Goal: Find specific fact: Find specific fact

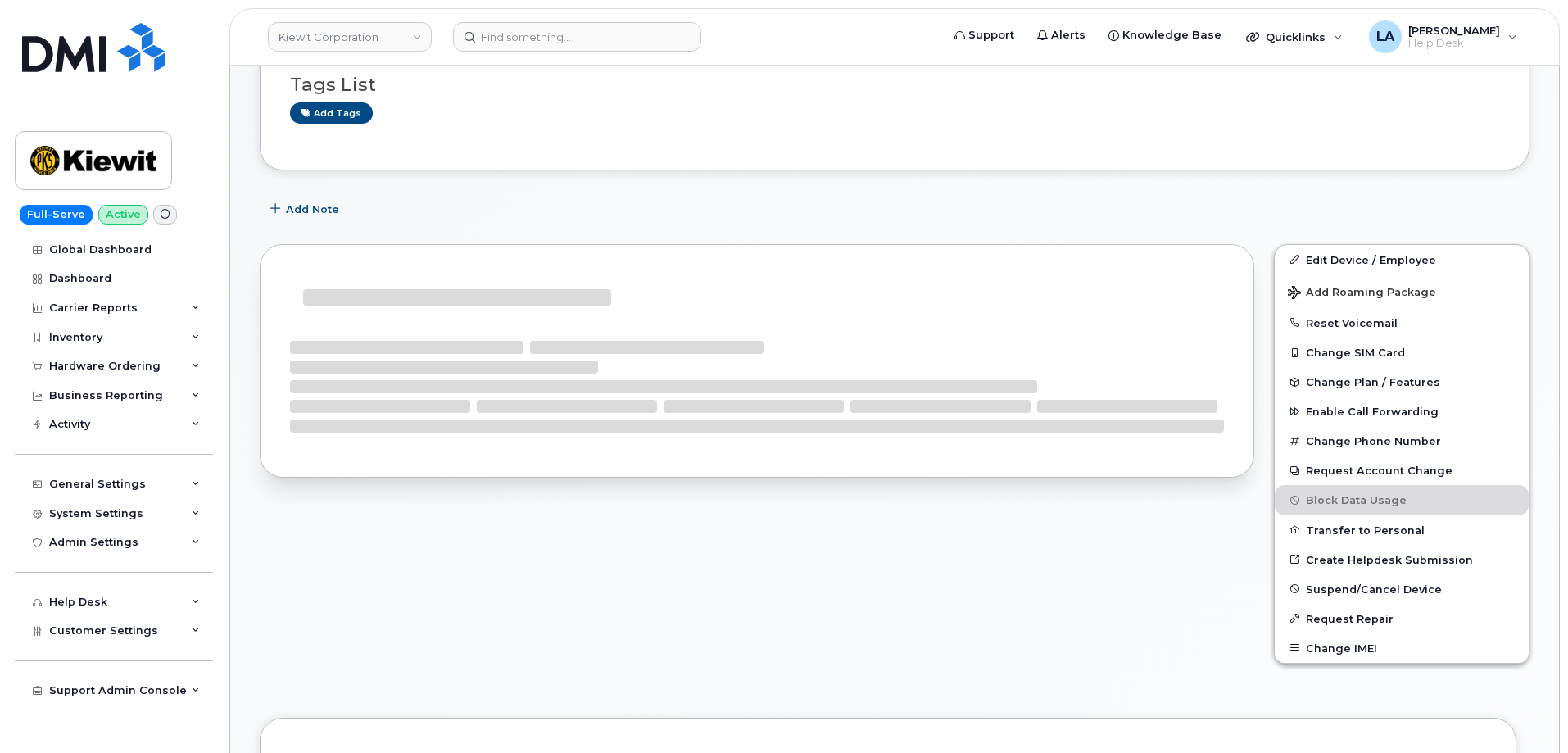
scroll to position [353, 0]
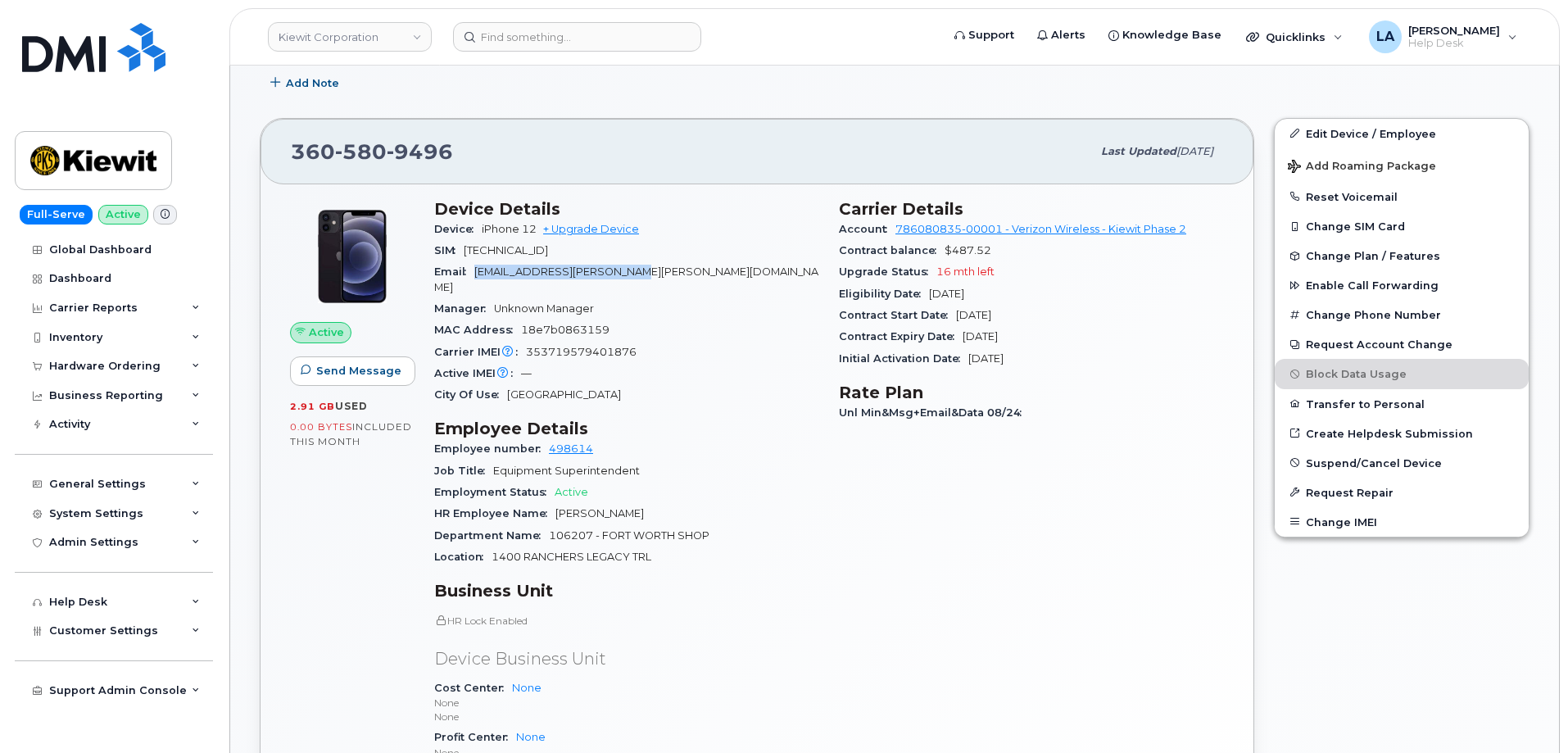
drag, startPoint x: 666, startPoint y: 269, endPoint x: 478, endPoint y: 270, distance: 188.0
click at [478, 270] on div "Email GUNNER.BARTLETT@KIEWIT.COM" at bounding box center [627, 279] width 385 height 37
copy span "GUNNER.BARTLETT@KIEWIT.COM"
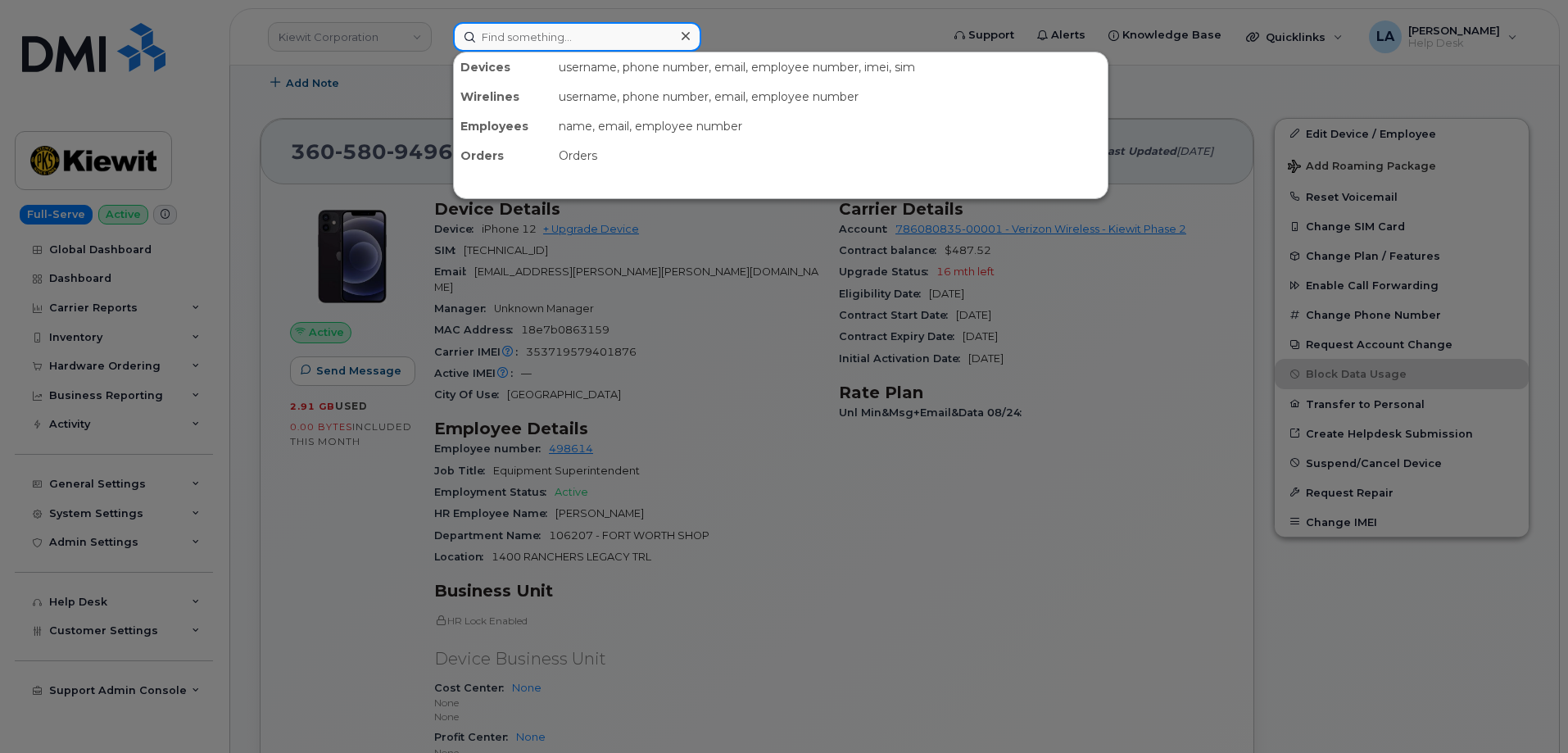
click at [606, 35] on input at bounding box center [577, 37] width 248 height 29
paste input "647 530 7276"
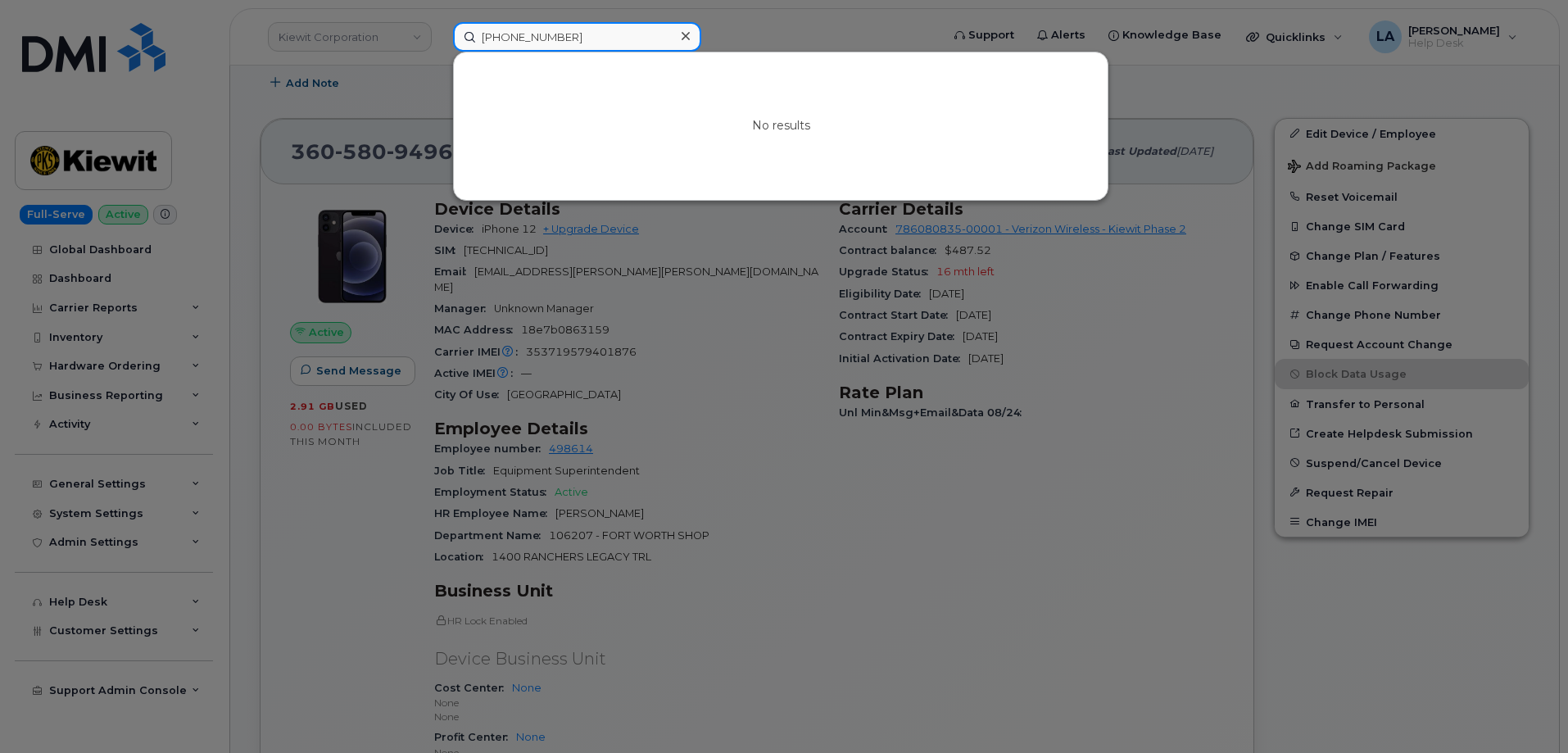
type input "647 530 7276"
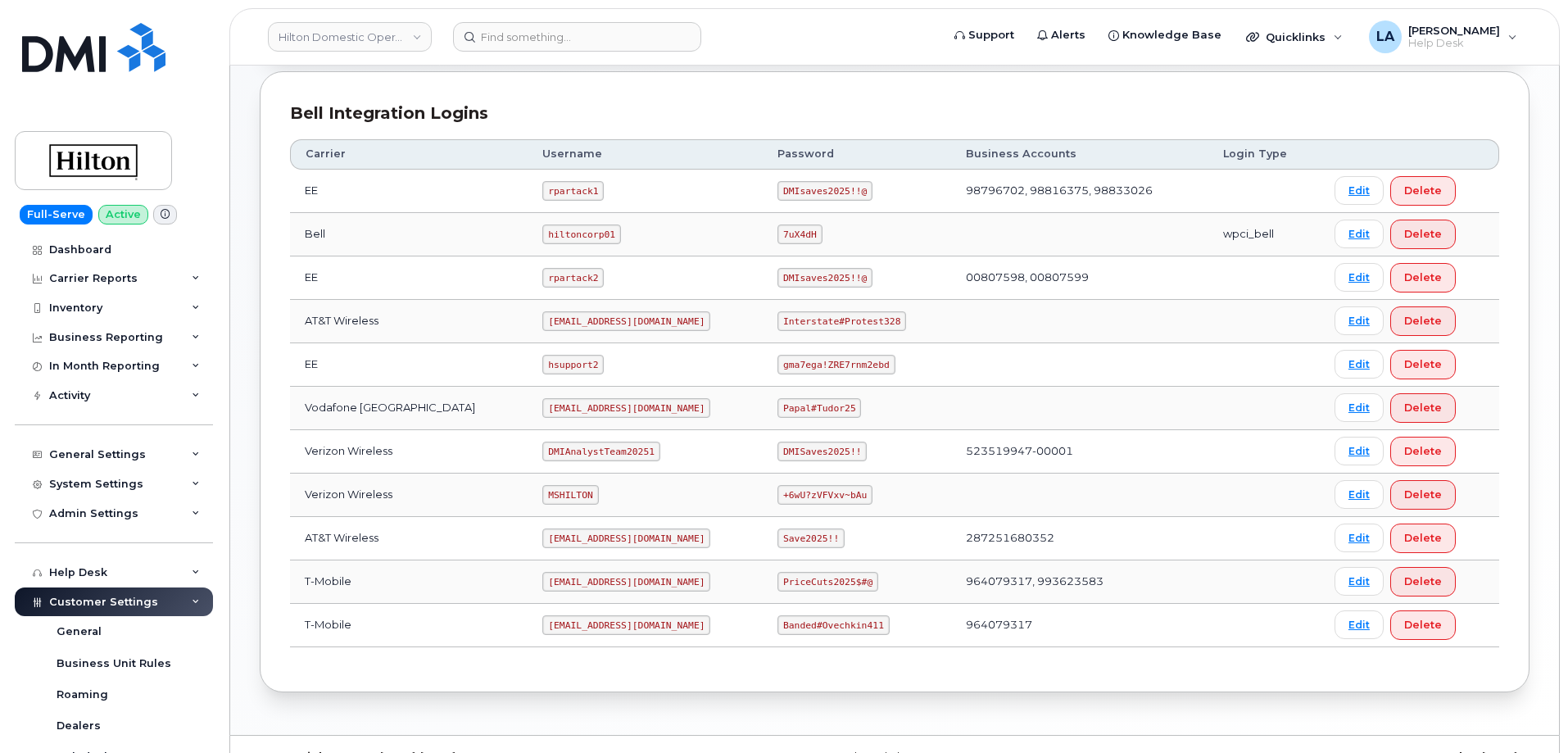
scroll to position [385, 0]
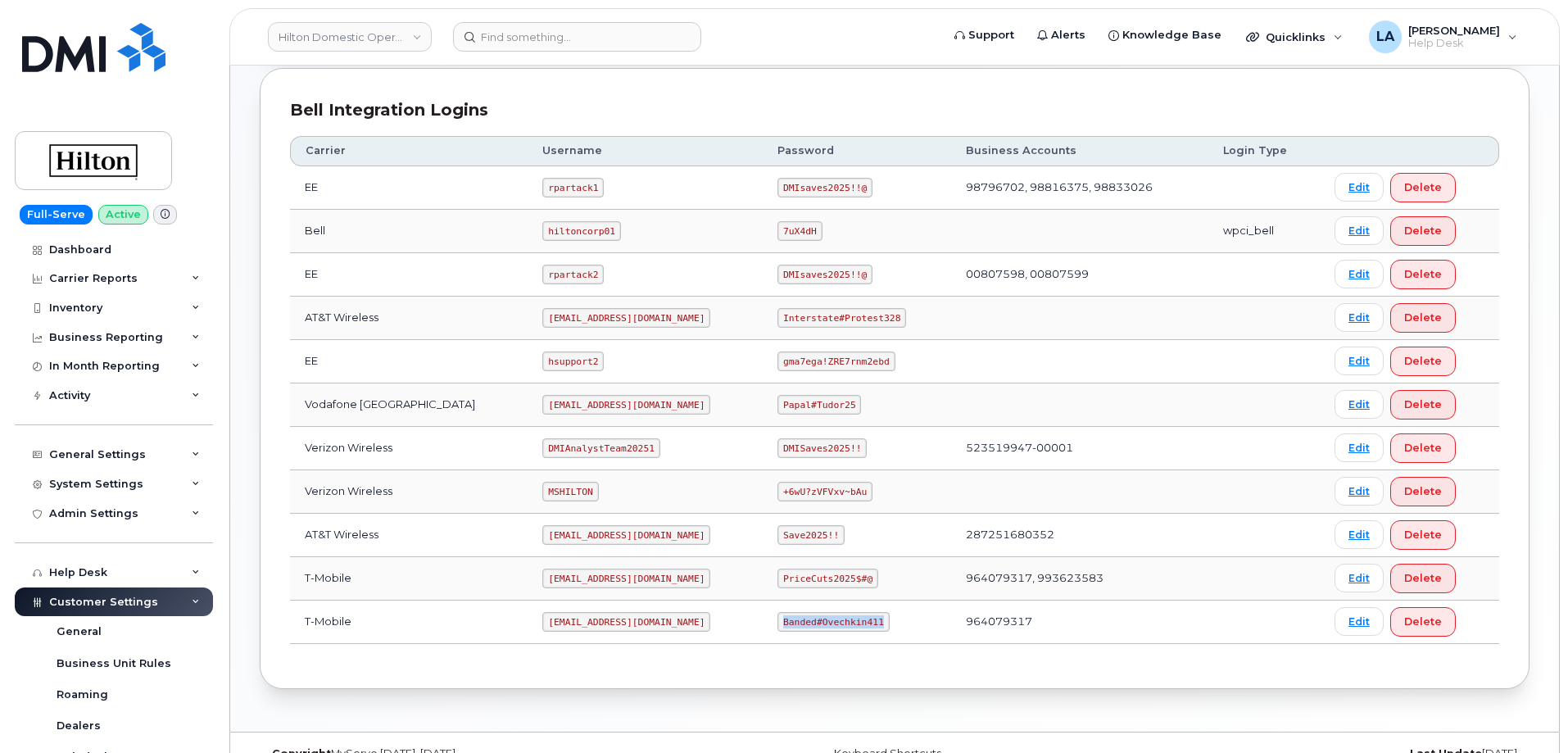
drag, startPoint x: 763, startPoint y: 620, endPoint x: 861, endPoint y: 624, distance: 98.1
click at [861, 624] on code "Banded#Ovechkin411" at bounding box center [833, 621] width 111 height 20
copy code "Banded#Ovechkin411"
